Goal: Task Accomplishment & Management: Use online tool/utility

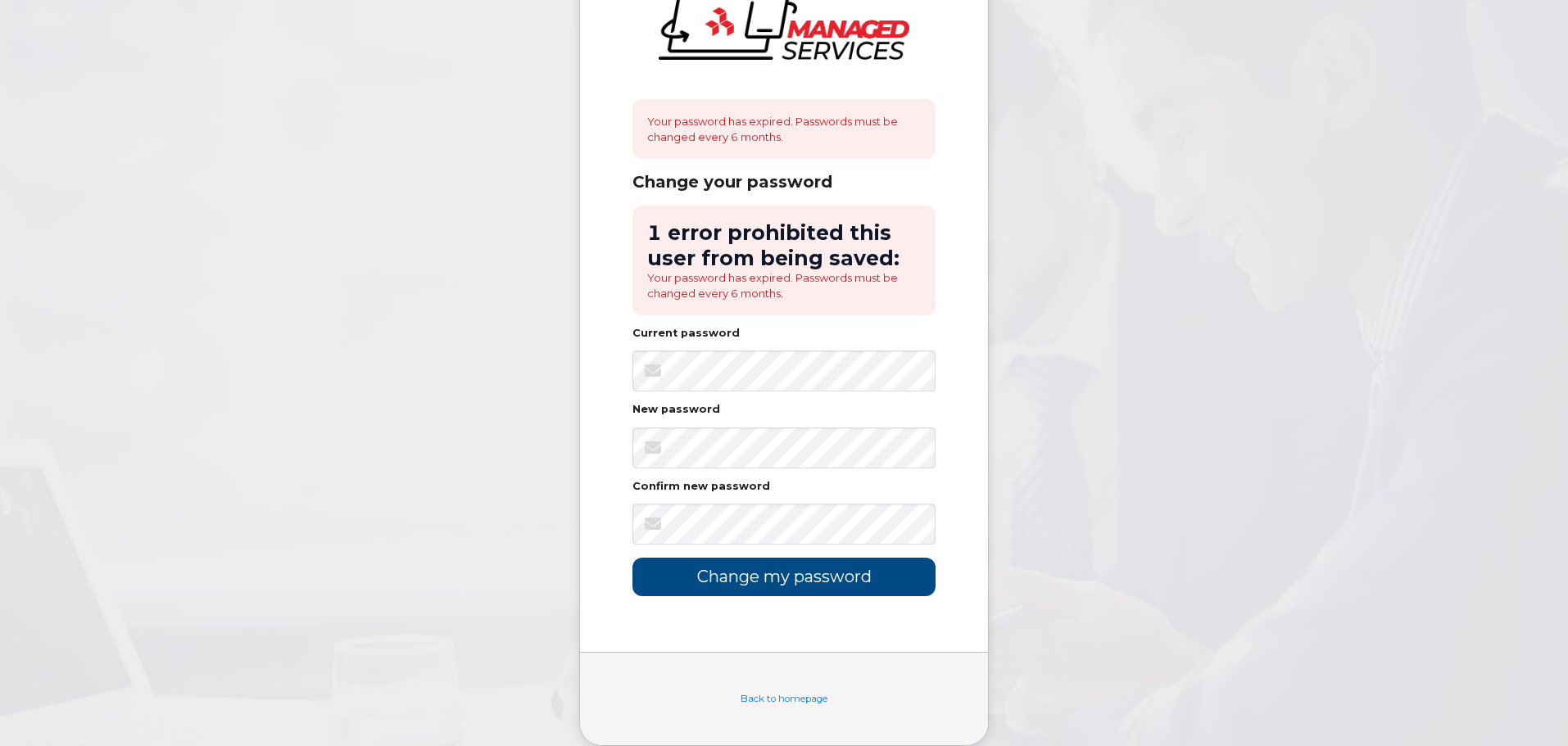
scroll to position [99, 0]
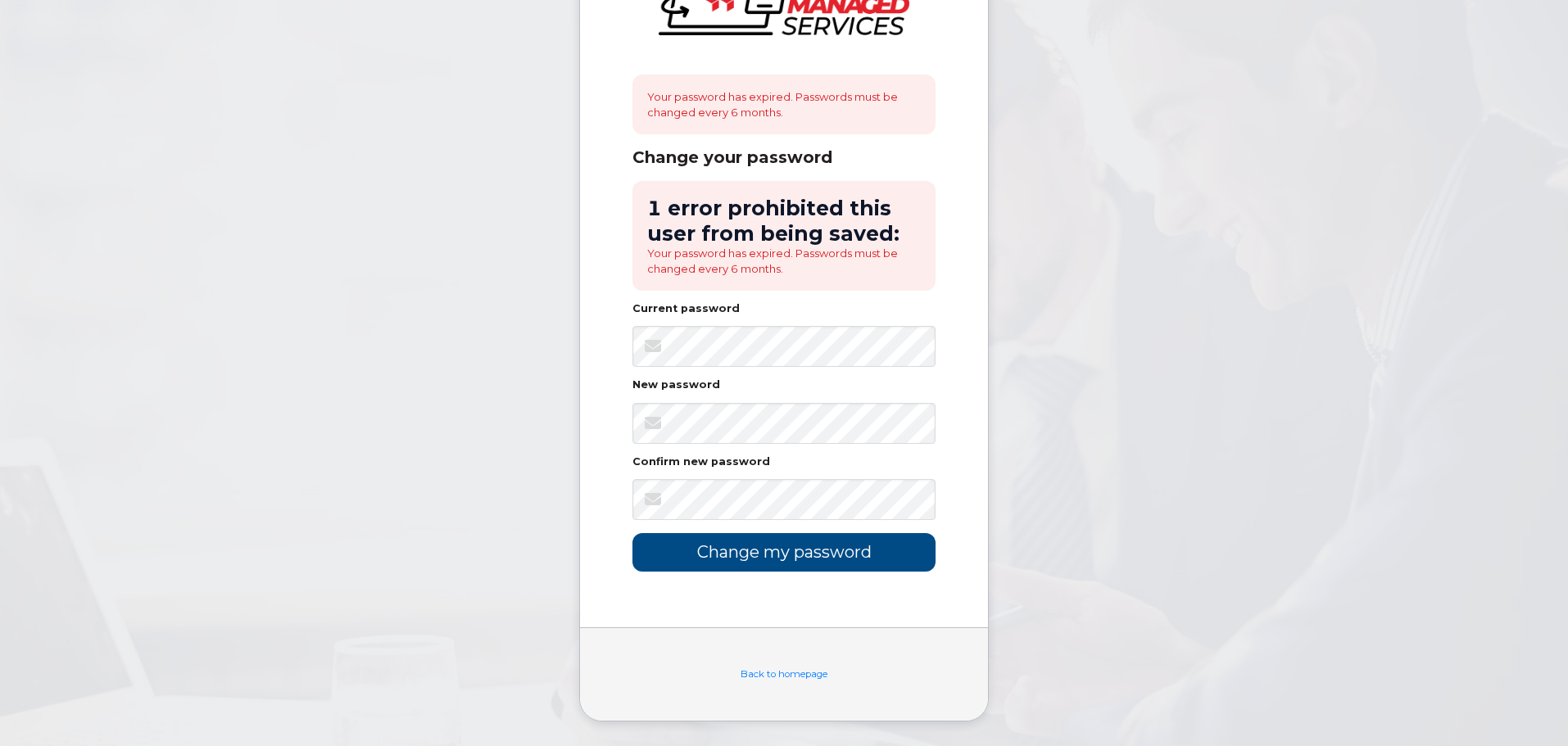
click at [1249, 195] on body "Your password has expired. Passwords must be changed every 6 months. Change you…" at bounding box center [784, 323] width 1568 height 845
click at [770, 551] on input "Change my password" at bounding box center [784, 553] width 304 height 39
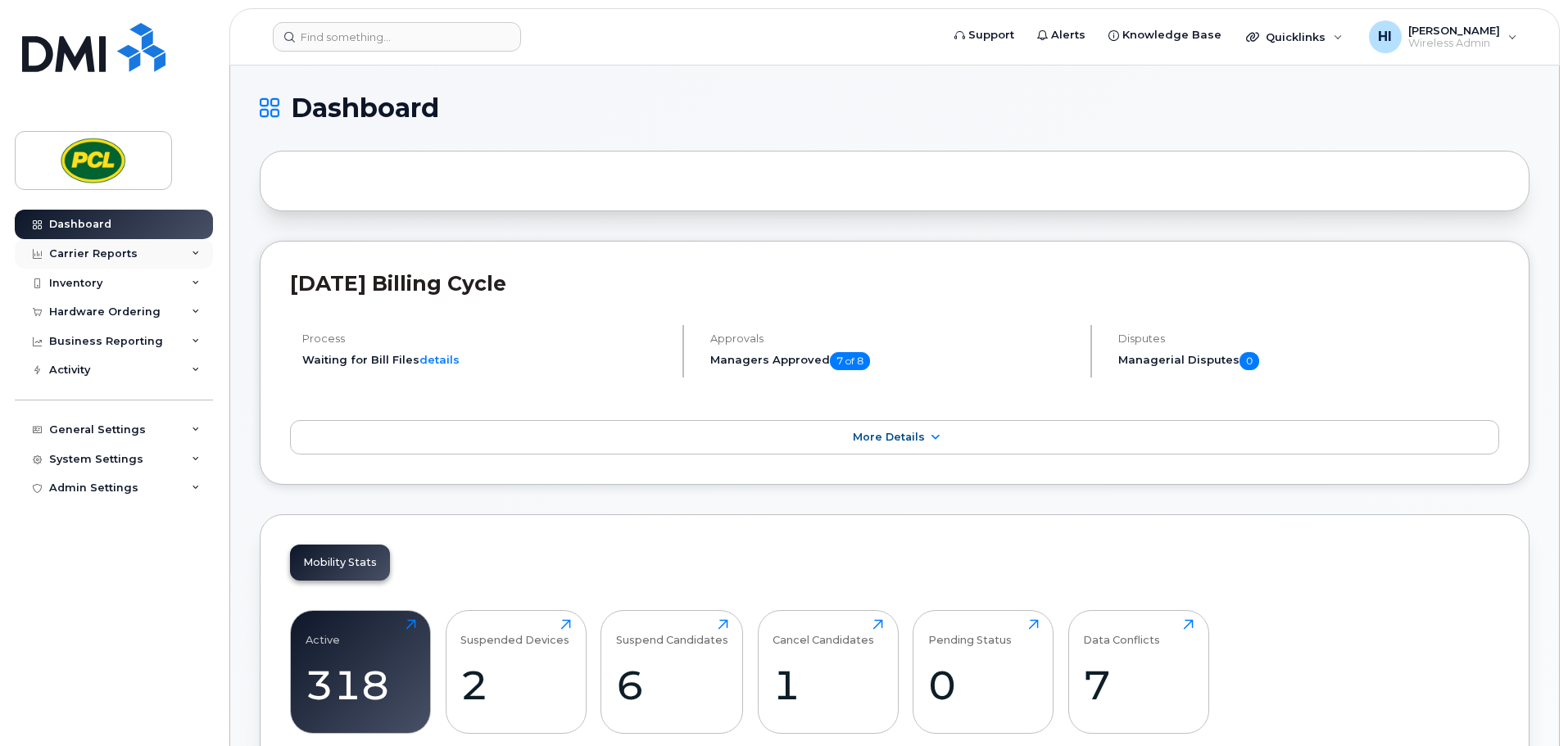
click at [111, 252] on div "Carrier Reports" at bounding box center [93, 253] width 89 height 13
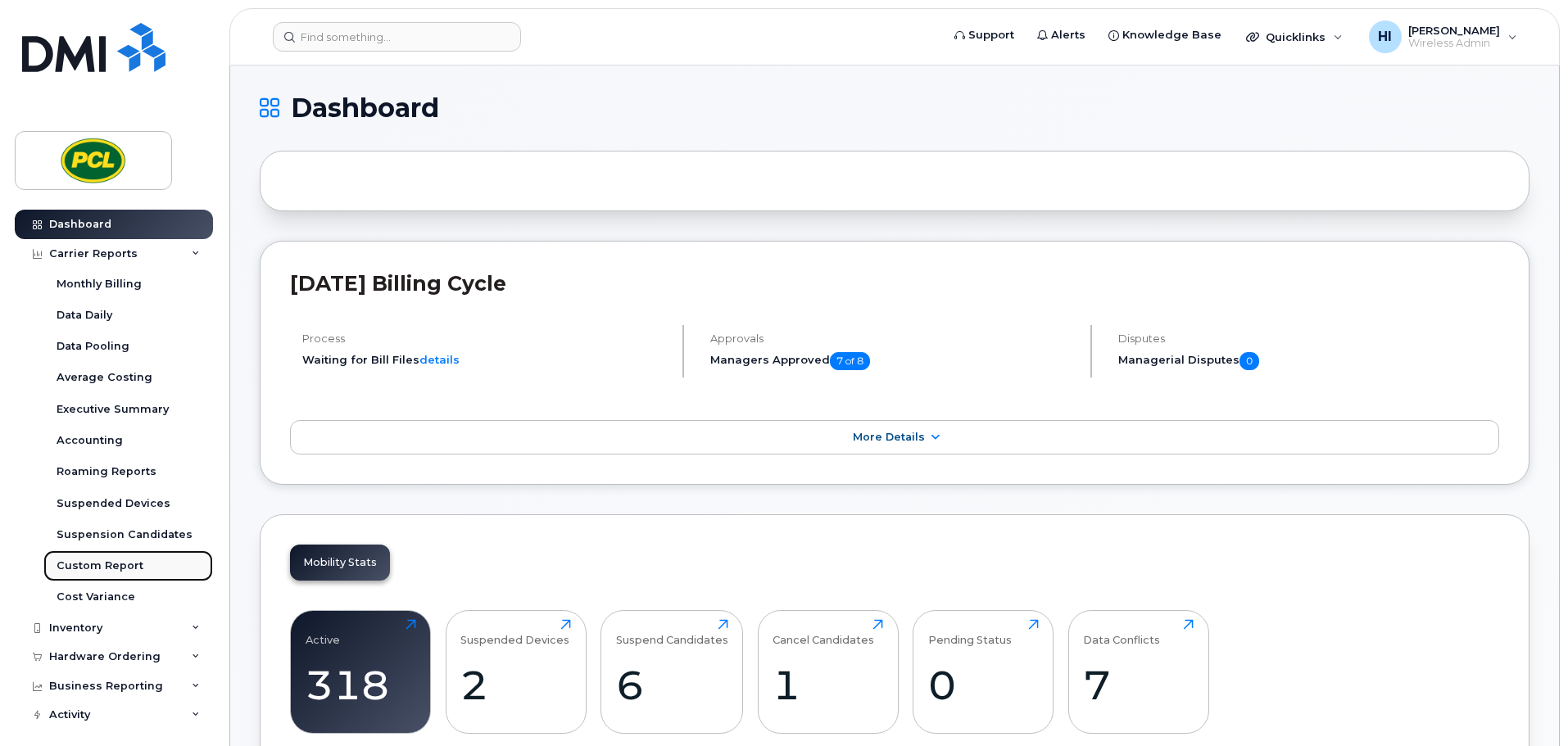
click at [103, 566] on div "Custom Report" at bounding box center [99, 566] width 87 height 14
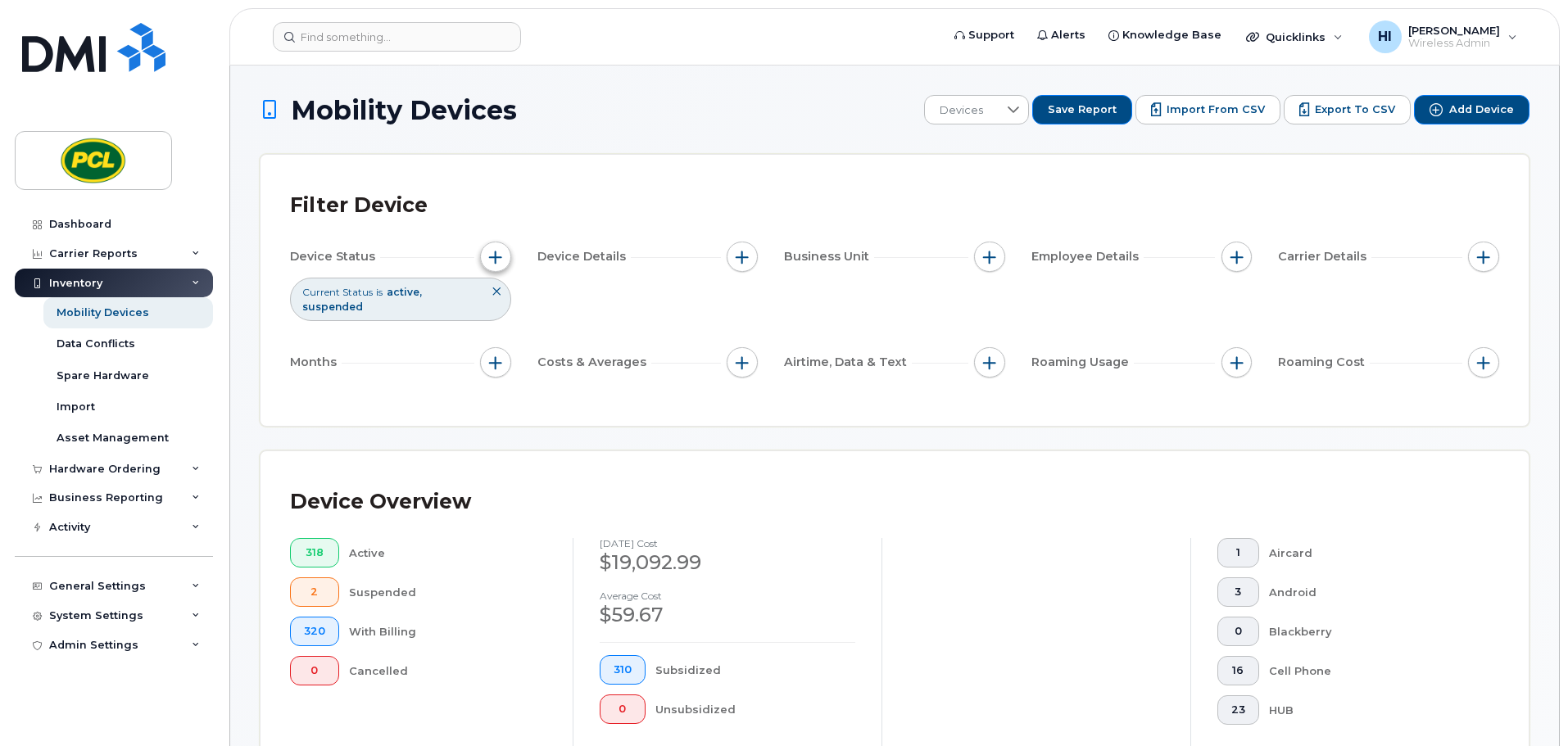
click at [491, 253] on span "button" at bounding box center [495, 257] width 13 height 13
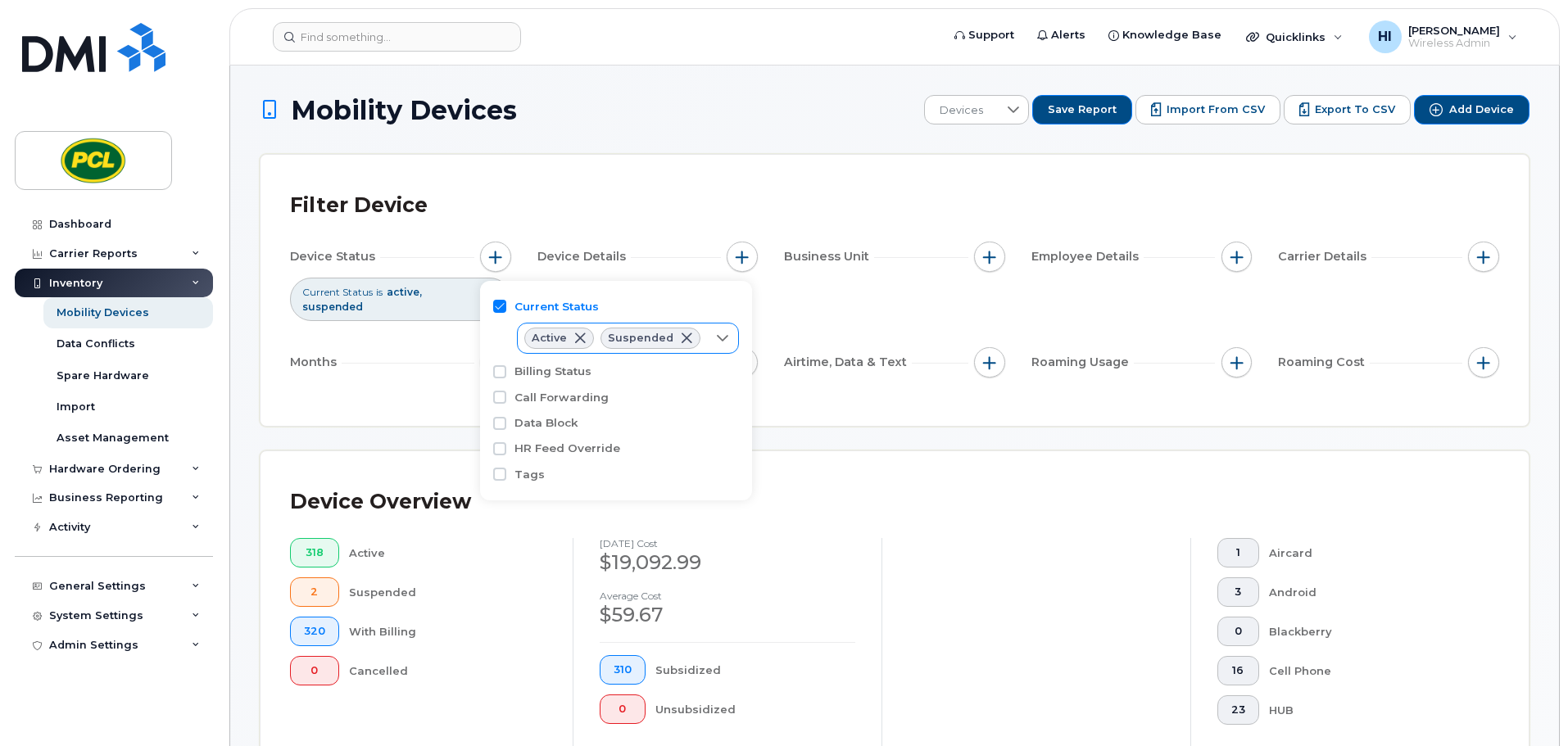
click at [717, 338] on icon at bounding box center [723, 339] width 13 height 13
click at [566, 431] on span "Cancelled" at bounding box center [577, 433] width 55 height 15
checkbox input "true"
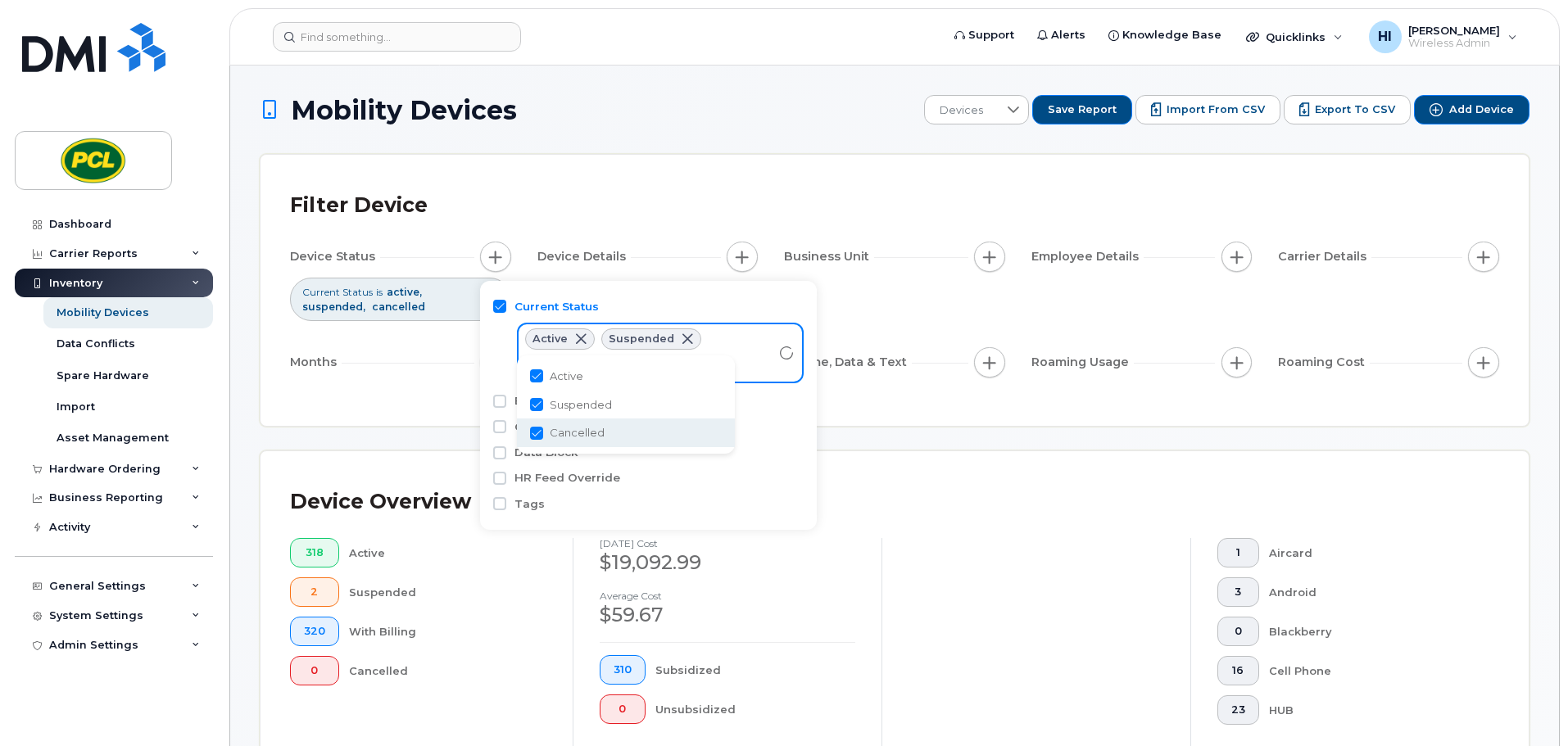
click at [393, 341] on div "Device Status Current Status is active suspended cancelled Device Details Busin…" at bounding box center [895, 313] width 1209 height 142
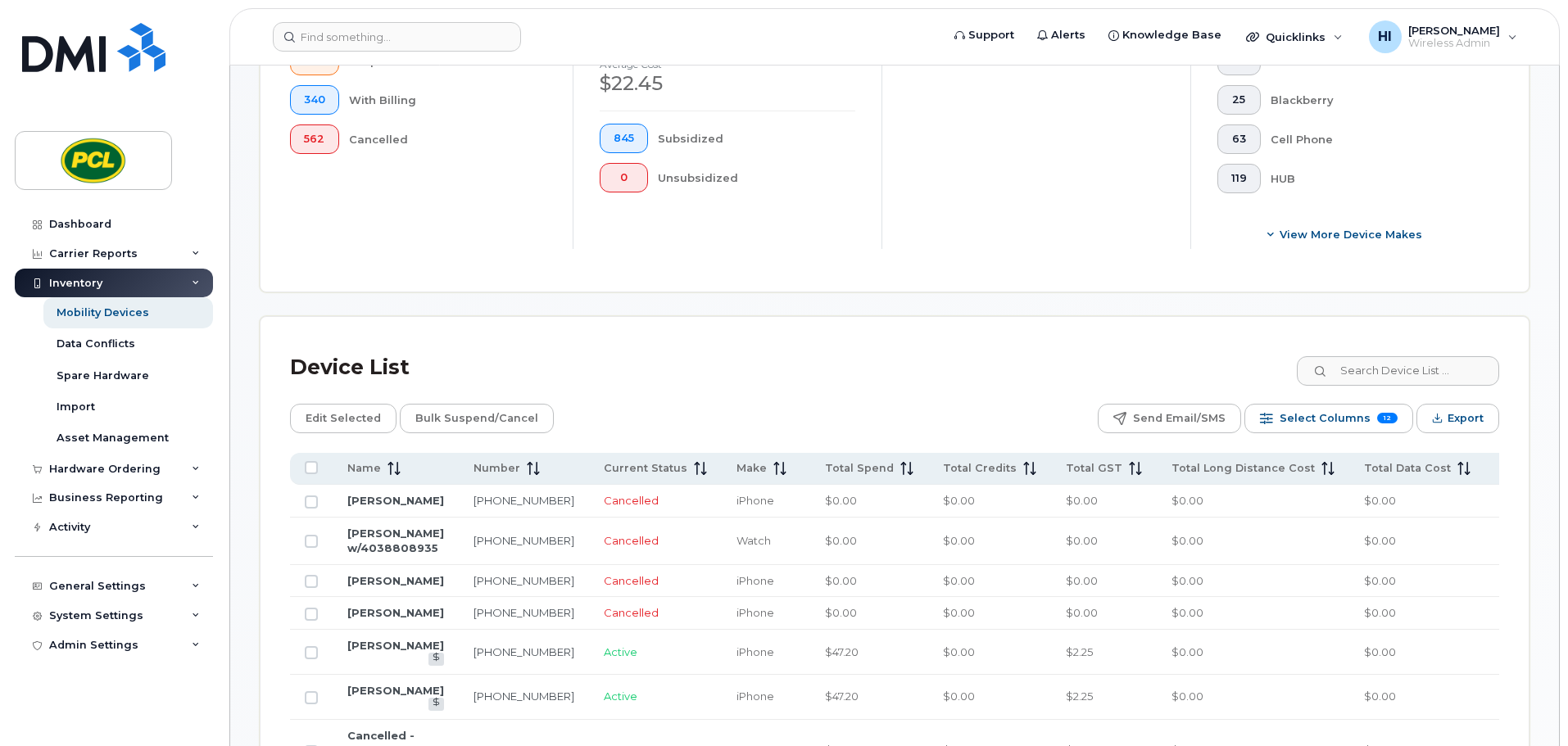
scroll to position [533, 0]
click at [313, 468] on input "All items unselected" at bounding box center [311, 467] width 13 height 13
checkbox input "true"
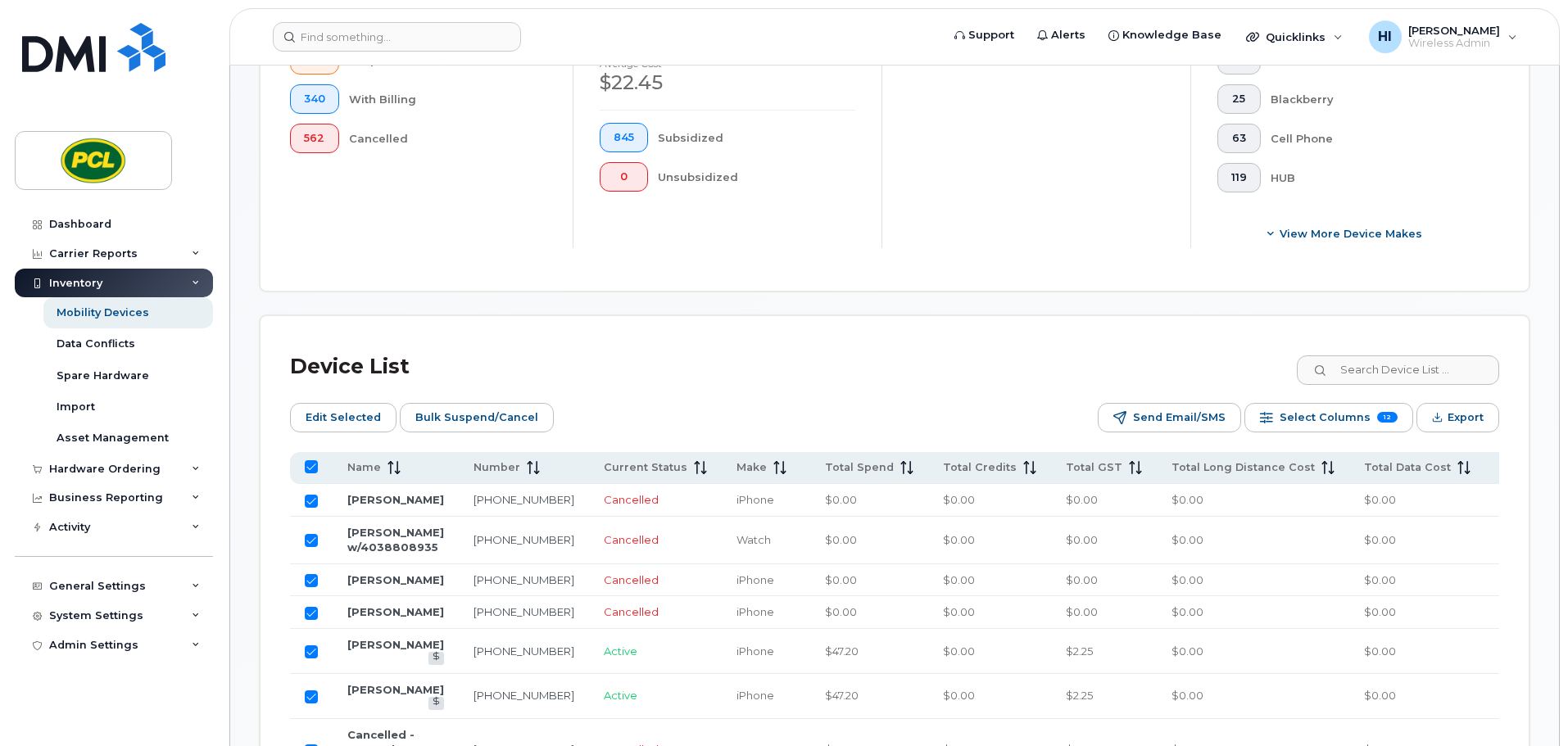
checkbox input "true"
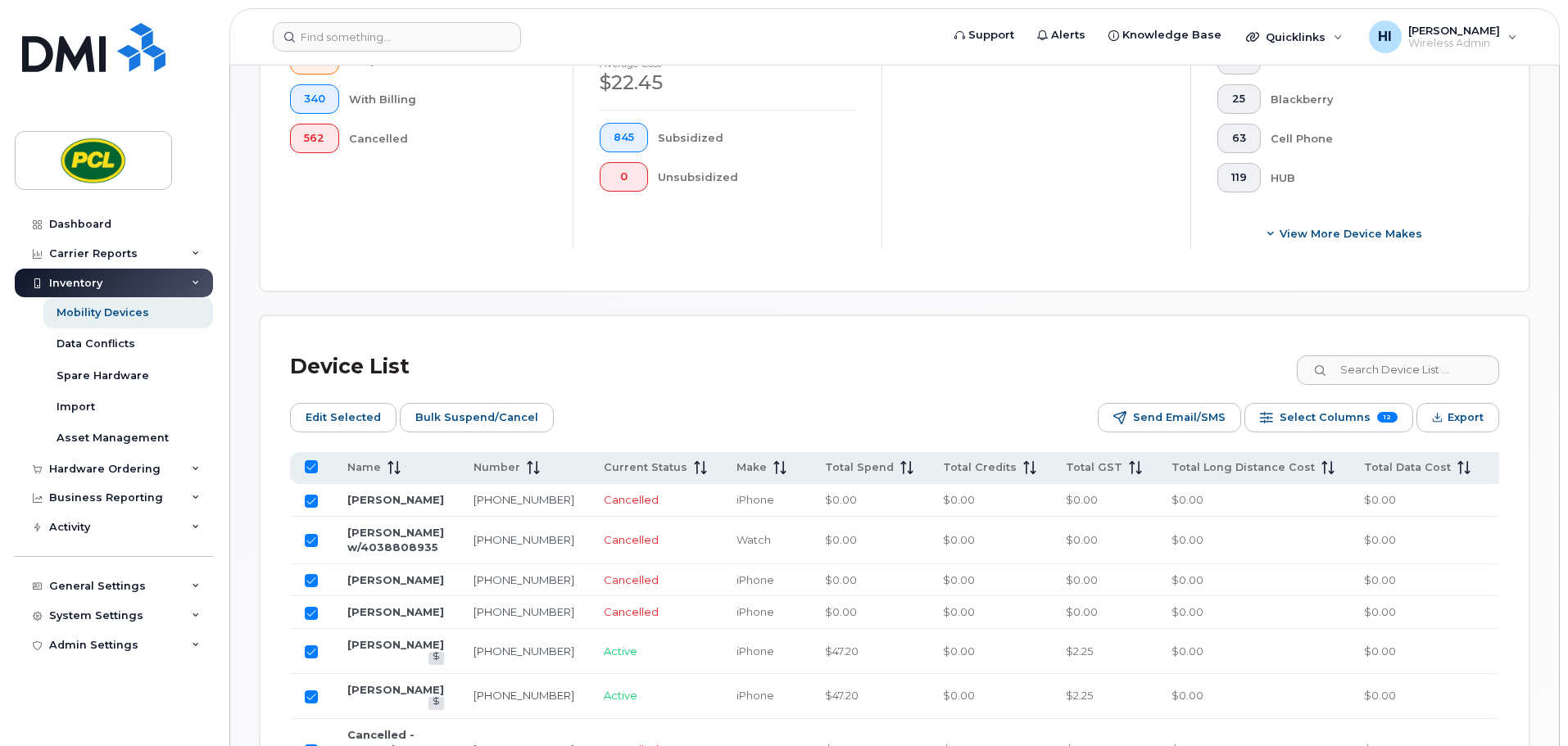
checkbox input "true"
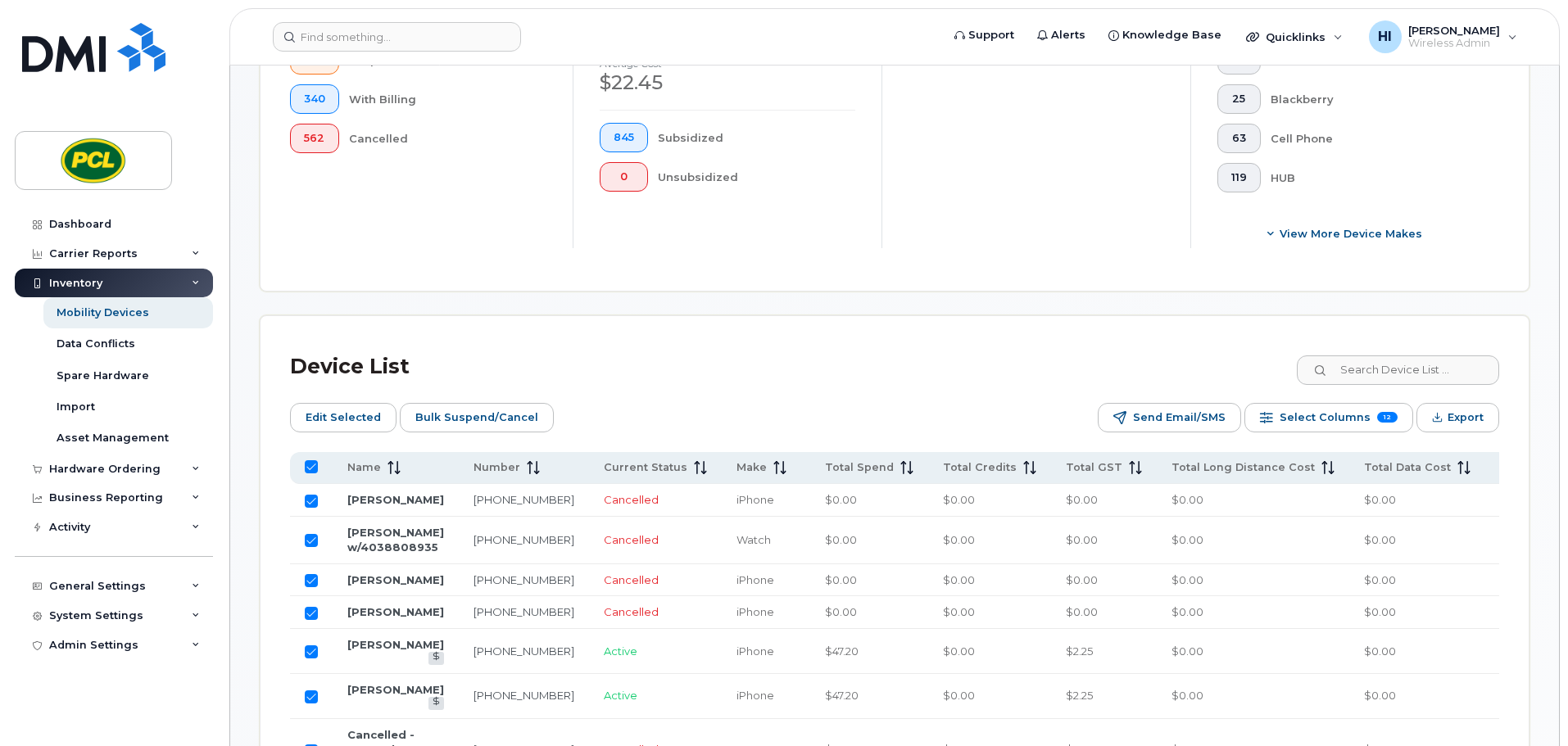
checkbox input "true"
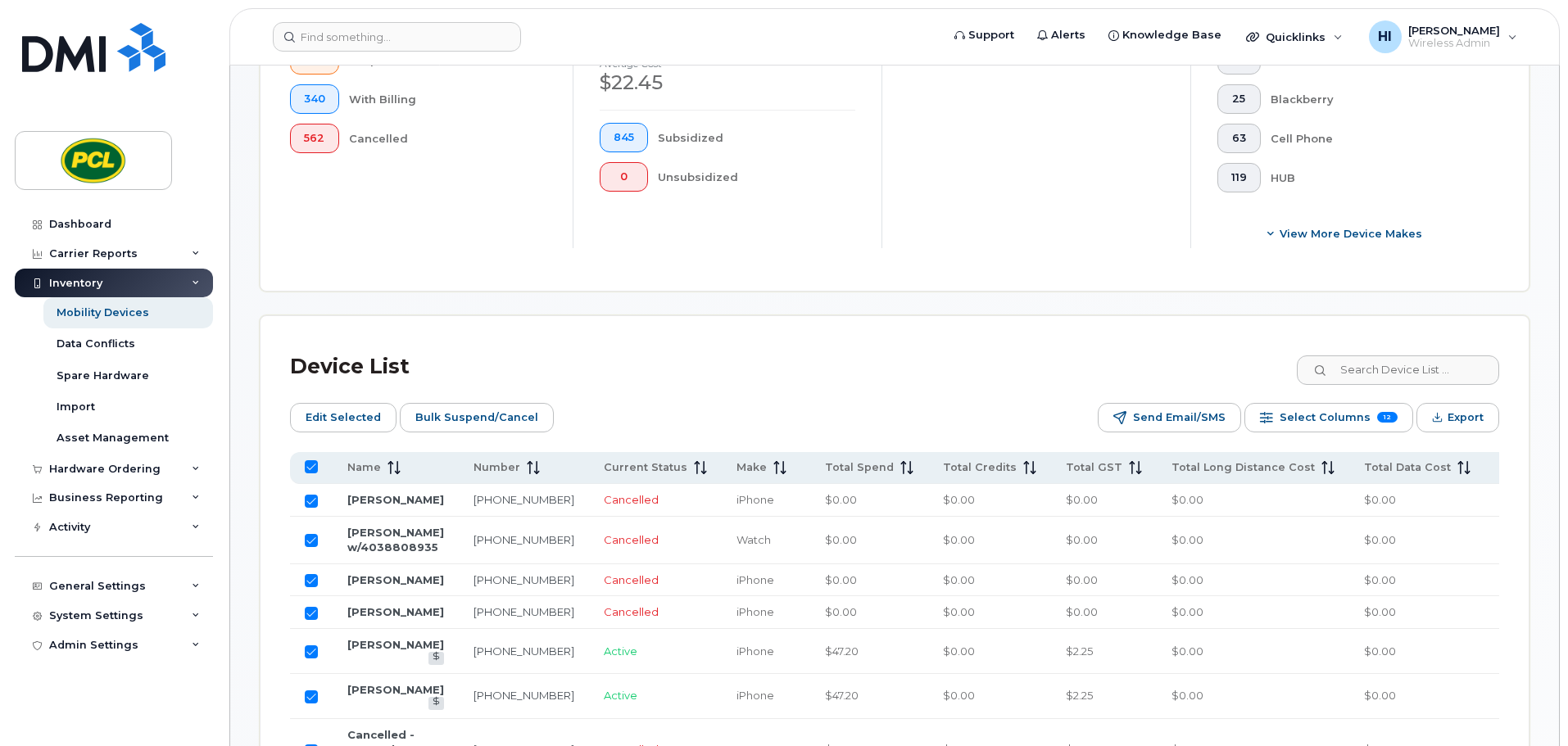
checkbox input "true"
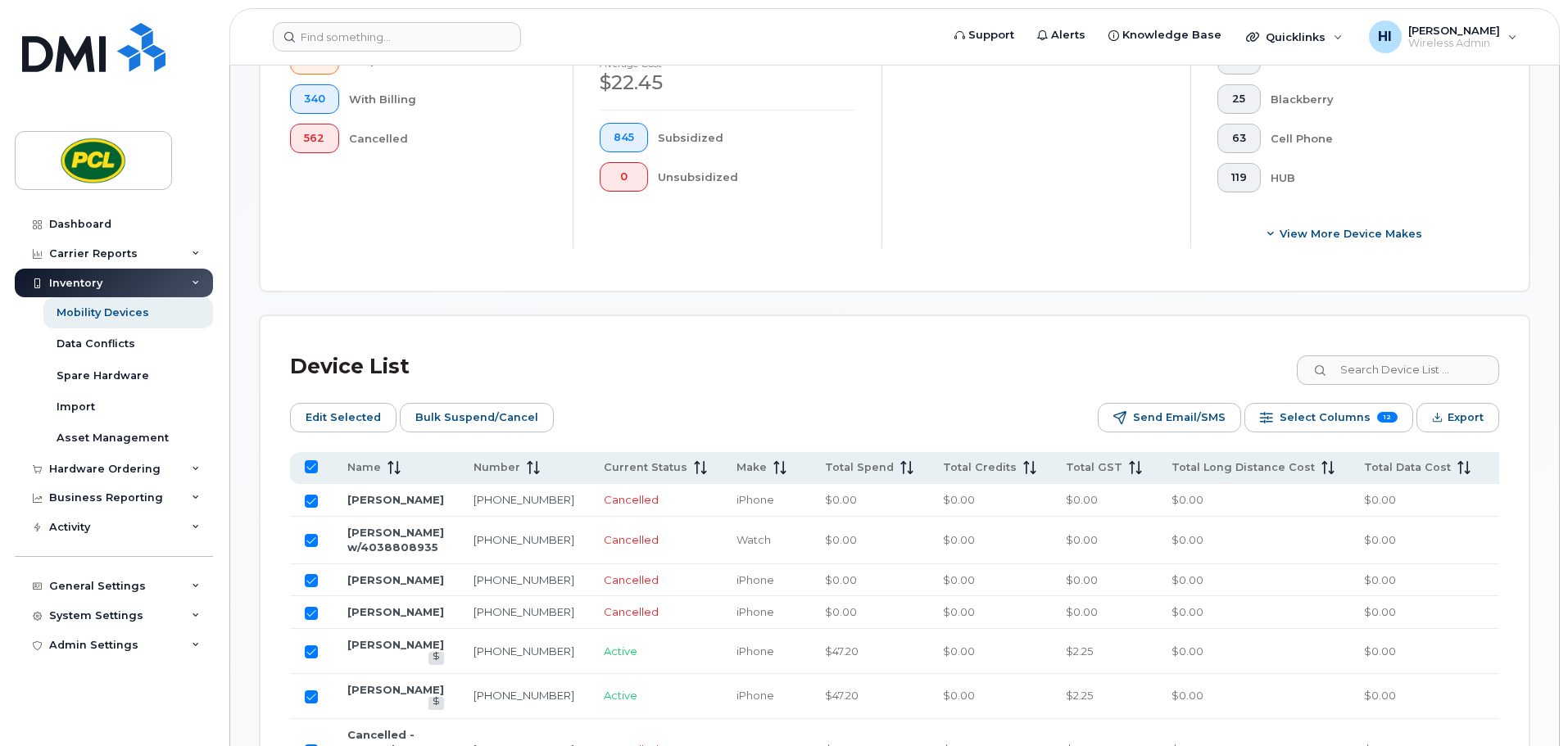
checkbox input "true"
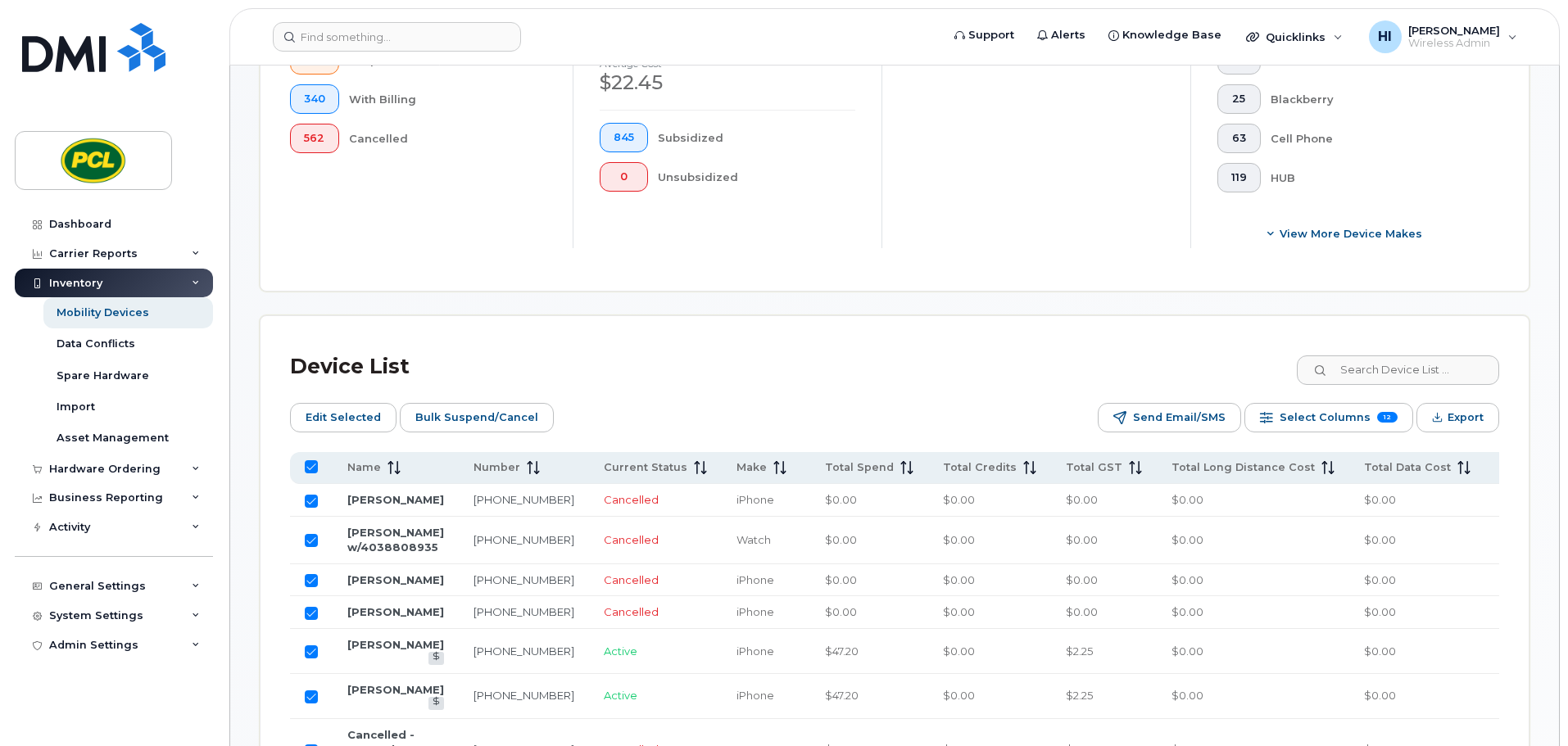
checkbox input "true"
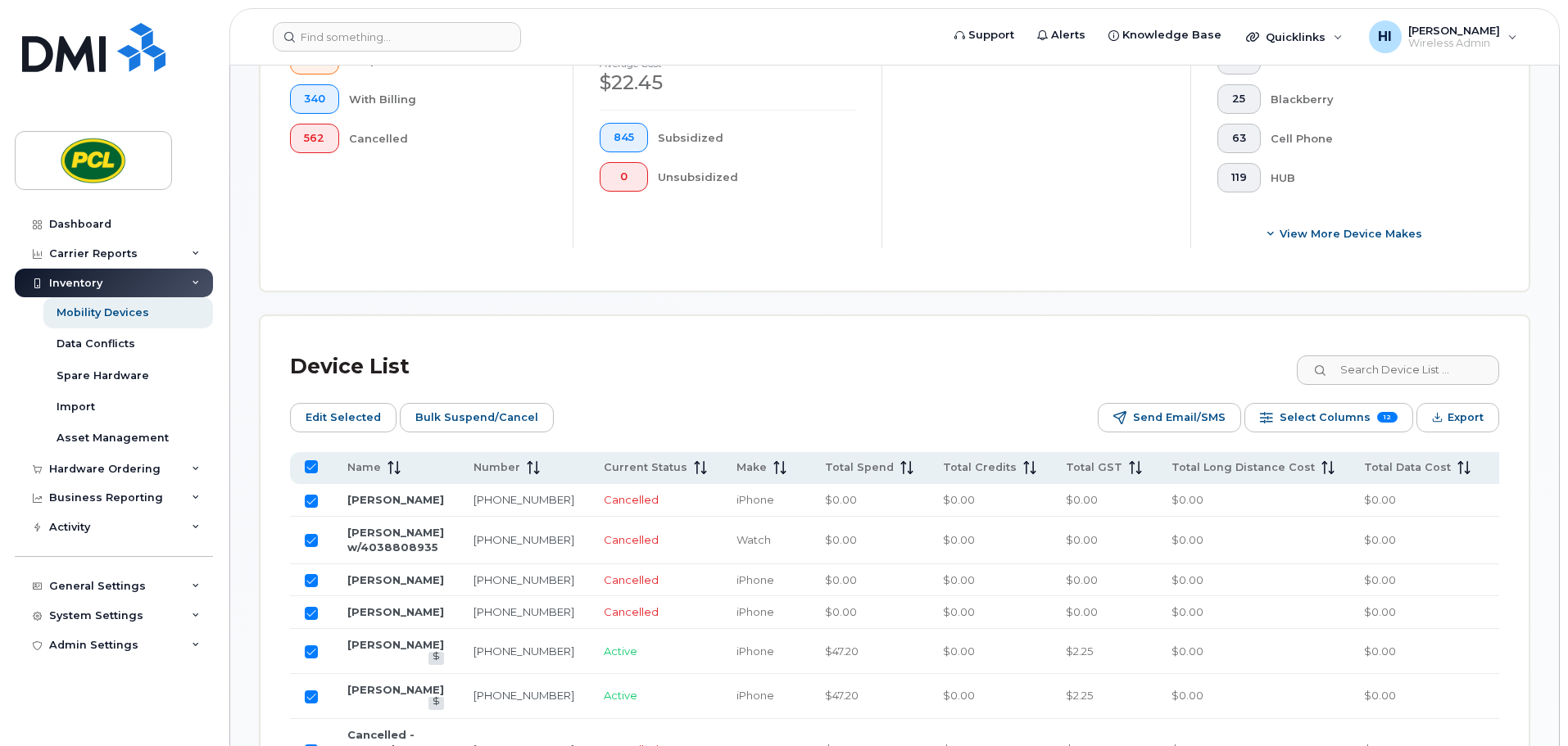
checkbox input "true"
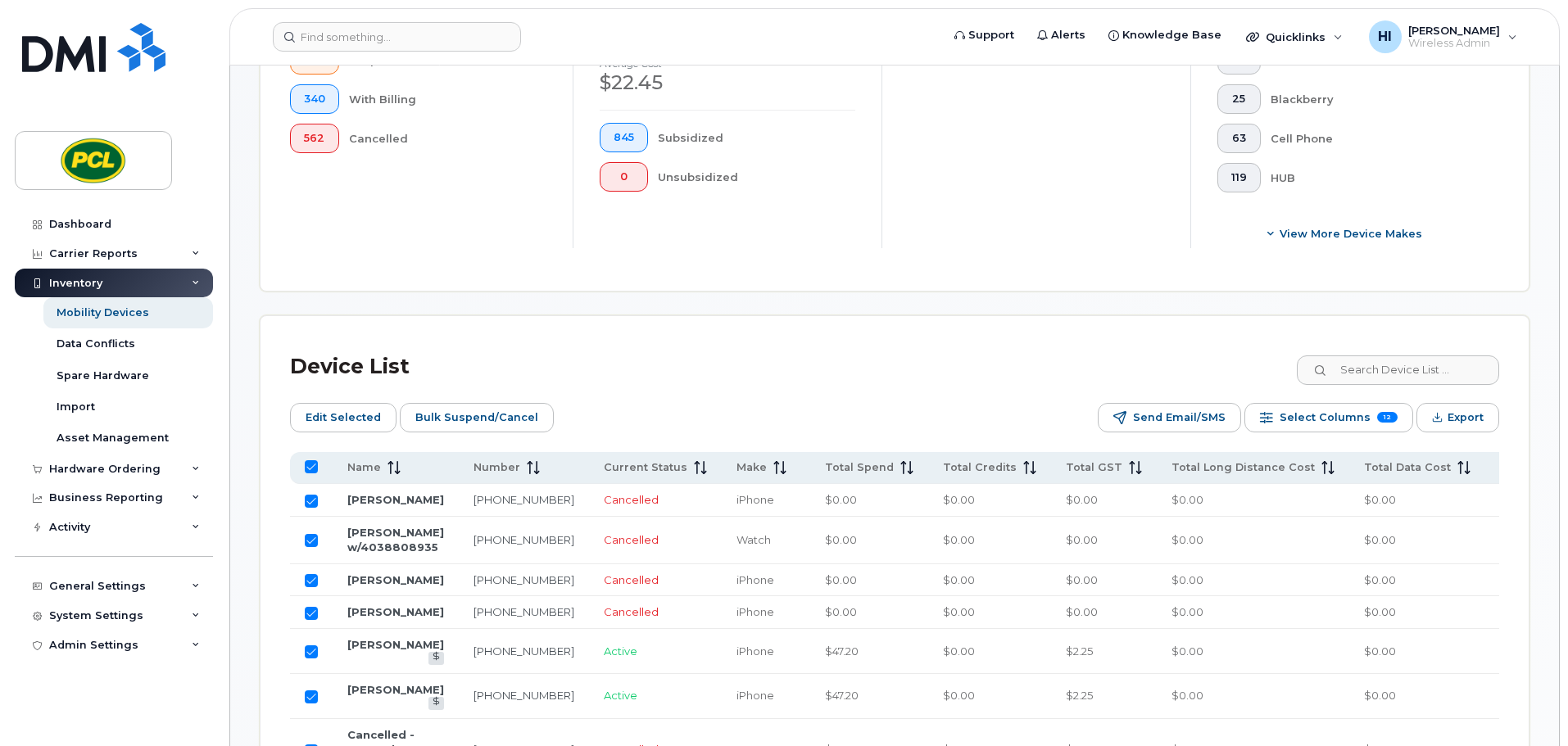
checkbox input "true"
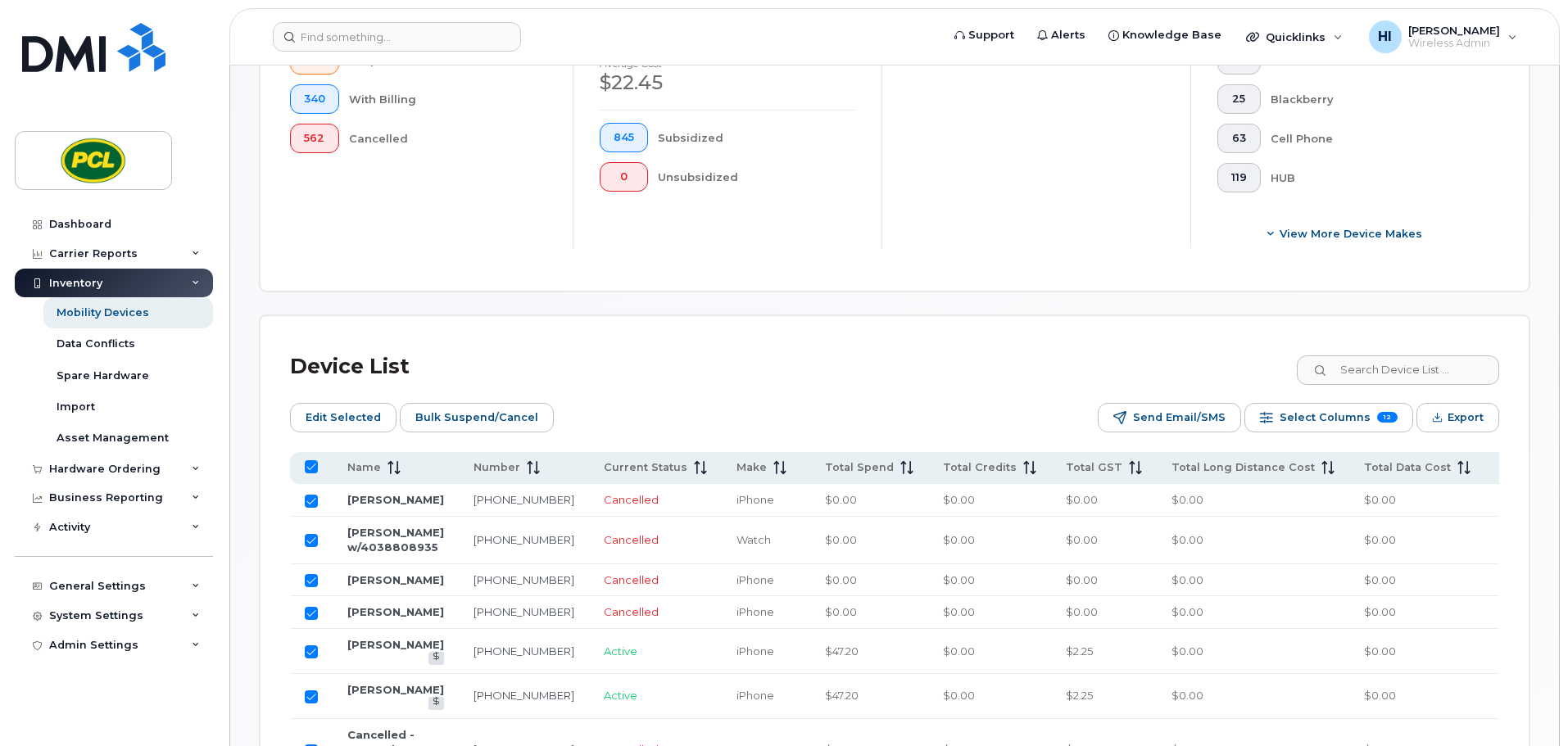
checkbox input "true"
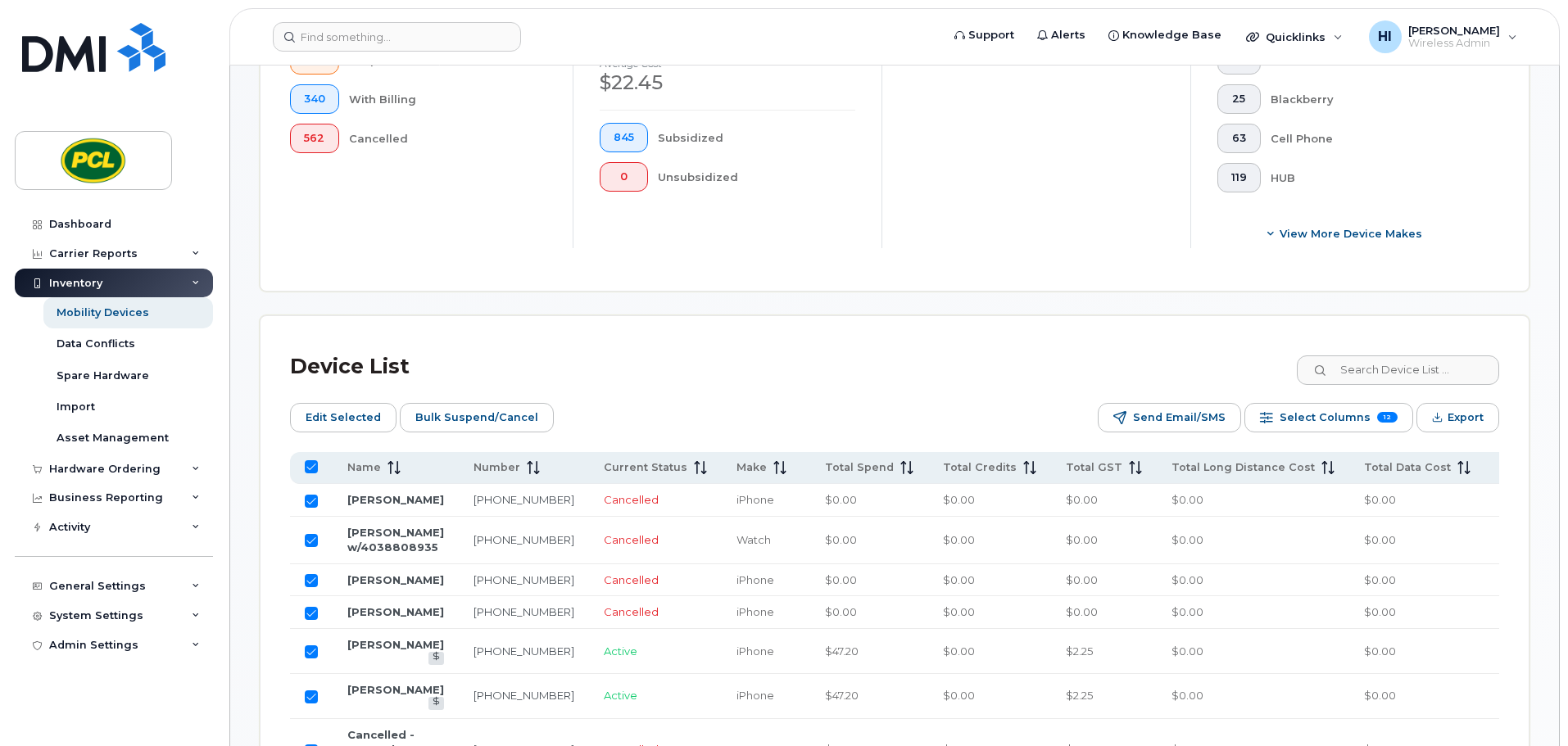
checkbox input "true"
click at [1463, 418] on span "Export" at bounding box center [1466, 417] width 36 height 24
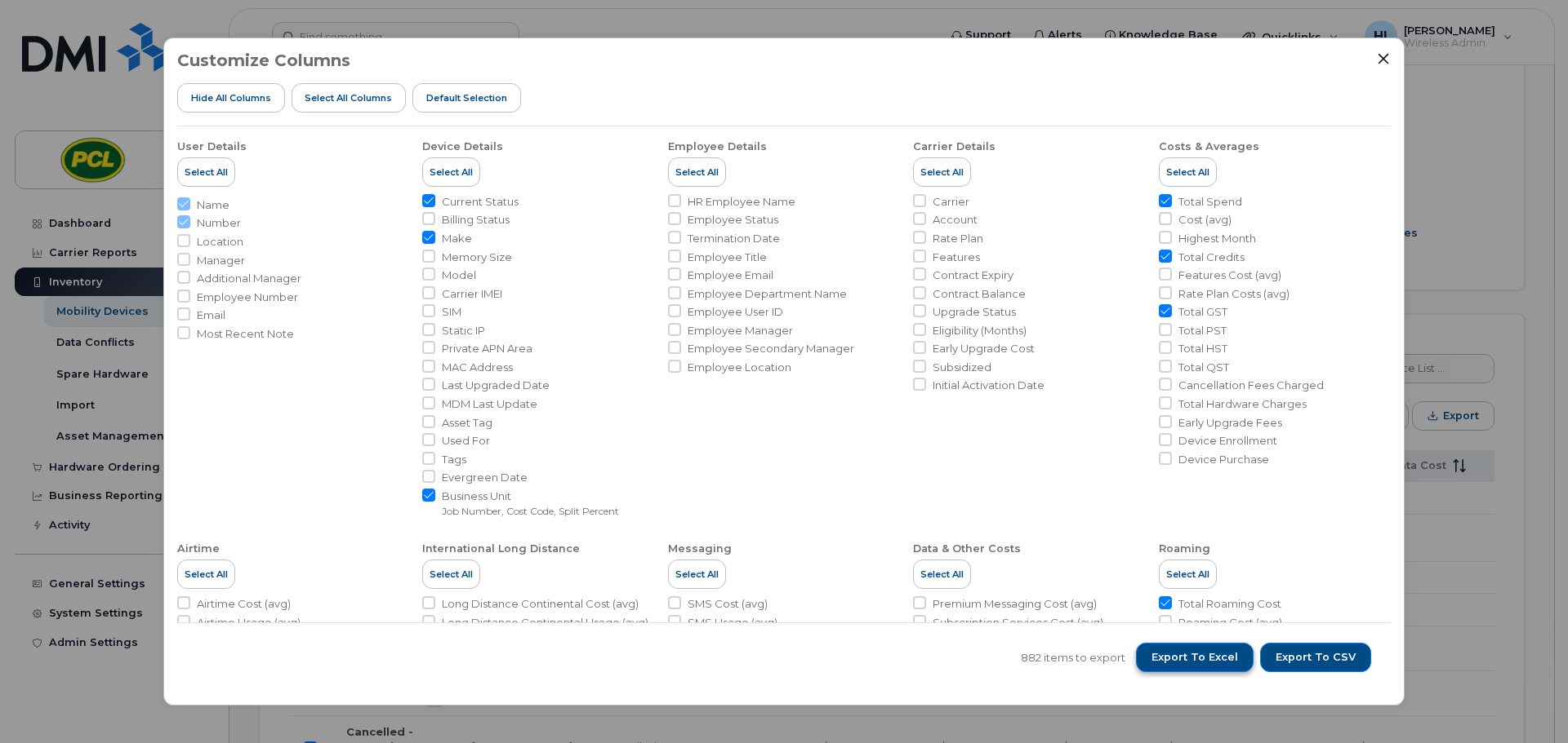
click at [1212, 653] on span "Export to Excel" at bounding box center [1194, 657] width 87 height 14
click at [1382, 62] on icon "Close" at bounding box center [1383, 59] width 13 height 13
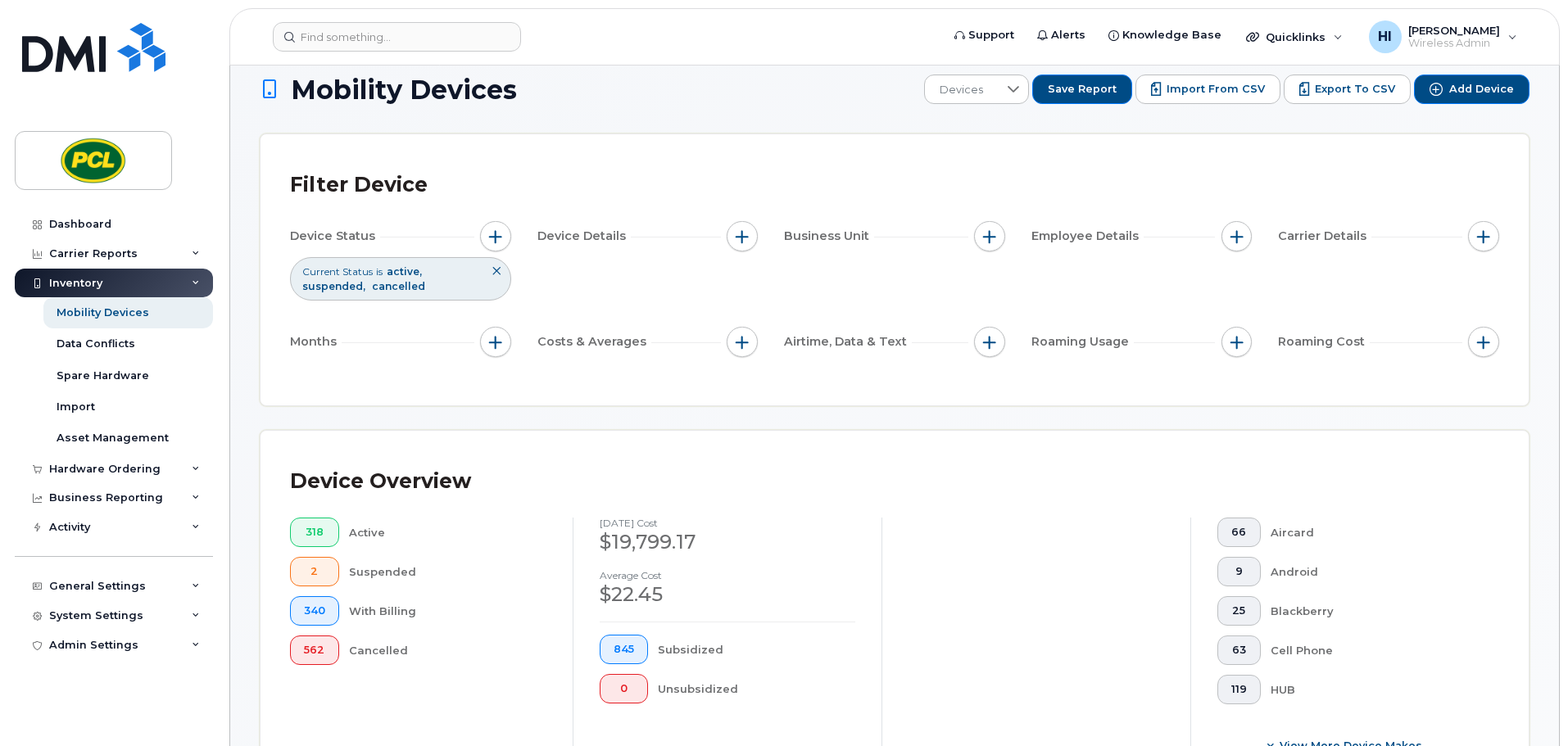
scroll to position [0, 0]
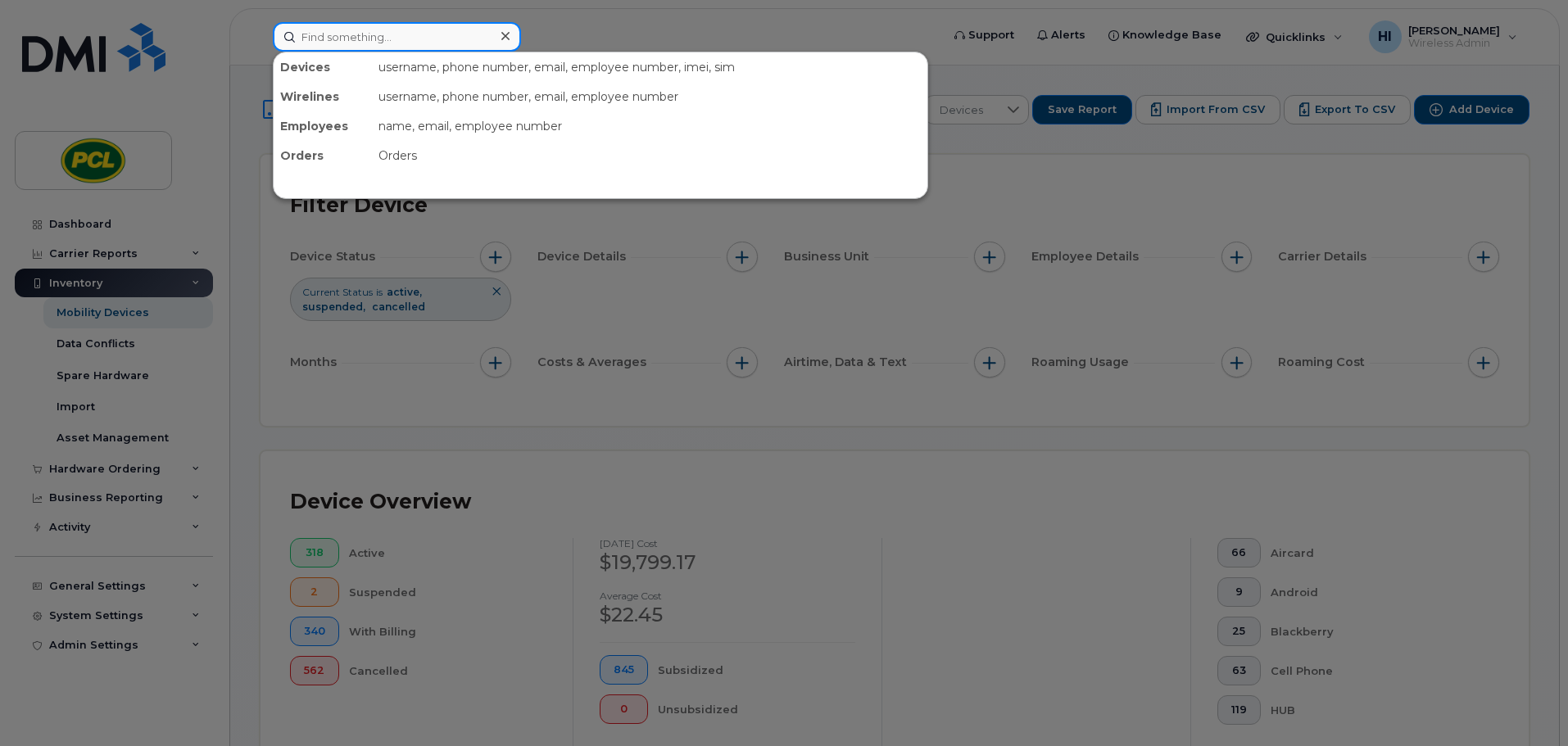
click at [330, 30] on input at bounding box center [397, 37] width 248 height 30
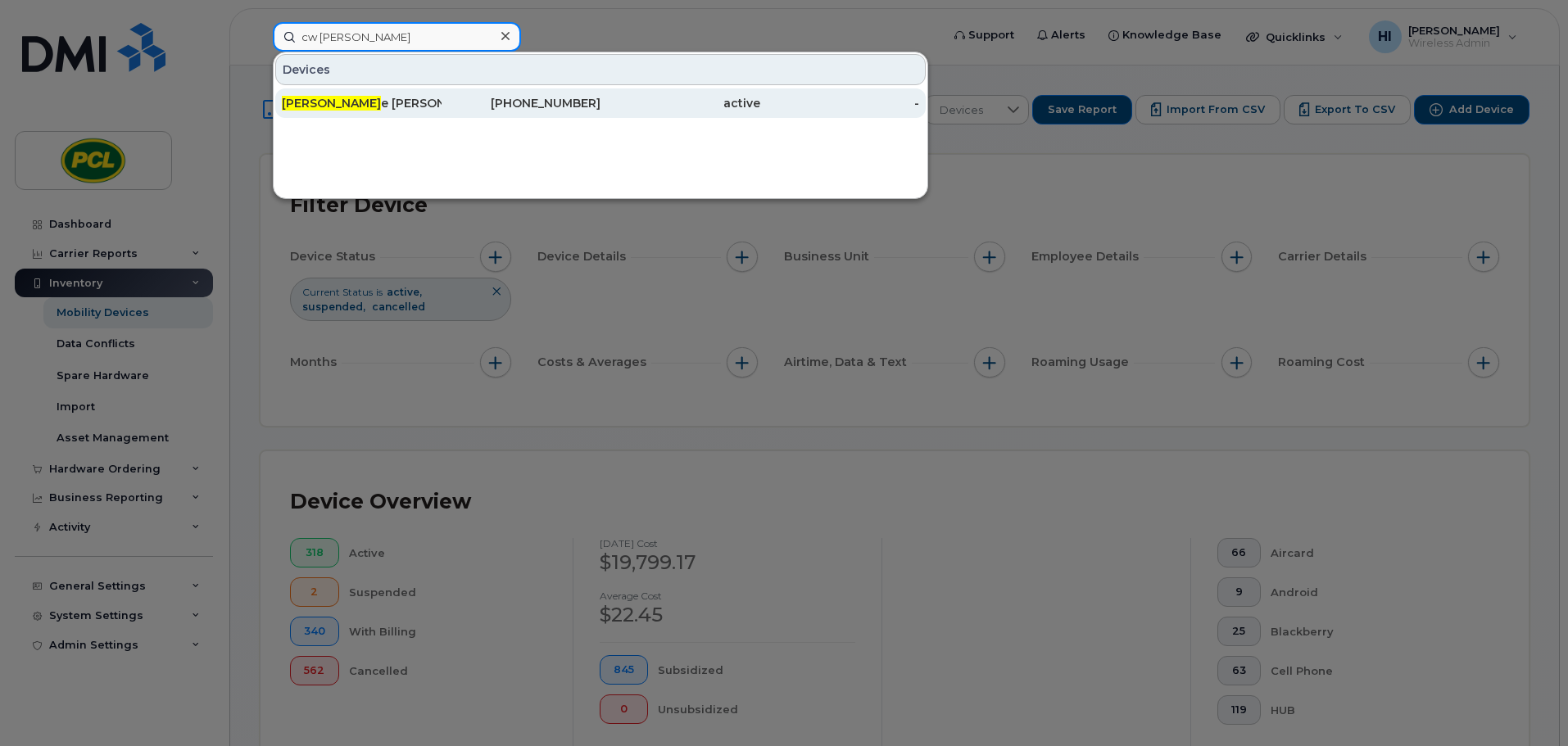
type input "cw georg"
click at [395, 109] on div "Cw Georg e Boyack - Hub" at bounding box center [362, 103] width 159 height 16
